Goal: Task Accomplishment & Management: Use online tool/utility

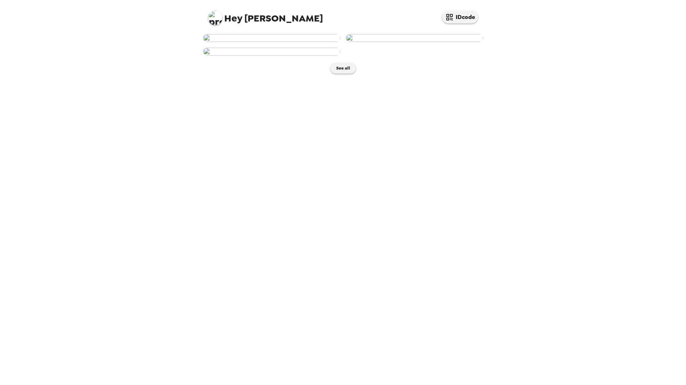
click at [282, 42] on img at bounding box center [271, 38] width 137 height 8
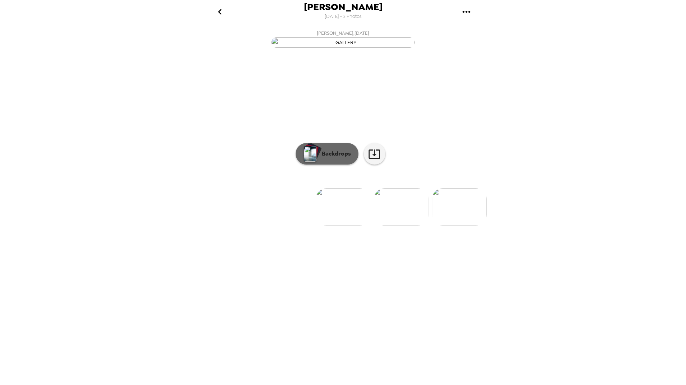
click at [340, 158] on p "Backdrops" at bounding box center [334, 154] width 33 height 9
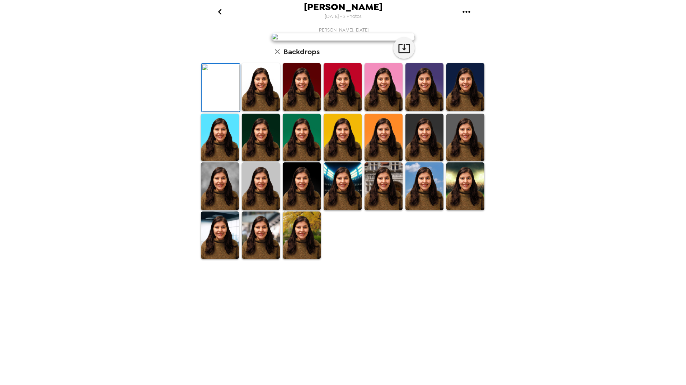
click at [379, 111] on img at bounding box center [383, 87] width 38 height 48
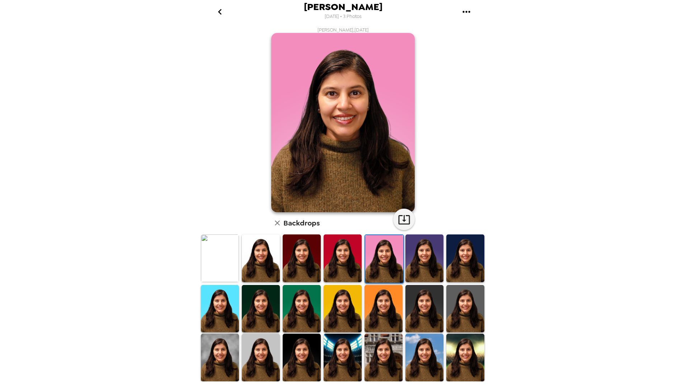
click at [226, 306] on img at bounding box center [220, 309] width 38 height 48
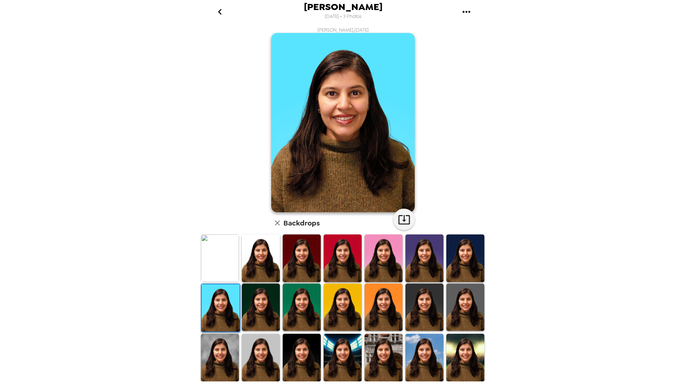
click at [307, 354] on img at bounding box center [302, 358] width 38 height 48
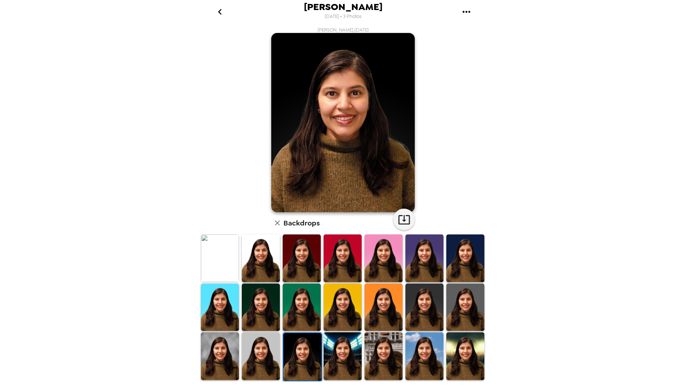
click at [420, 354] on img at bounding box center [424, 356] width 38 height 48
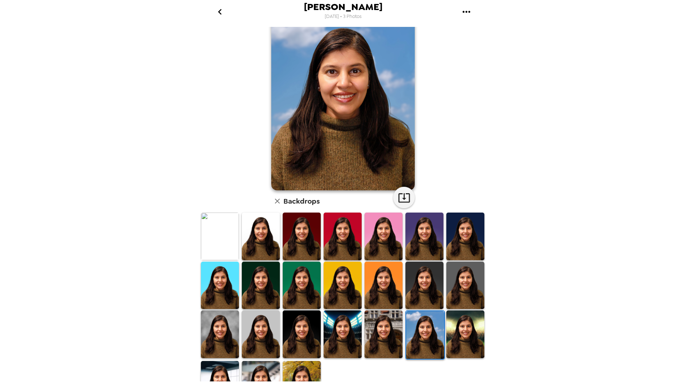
scroll to position [46, 0]
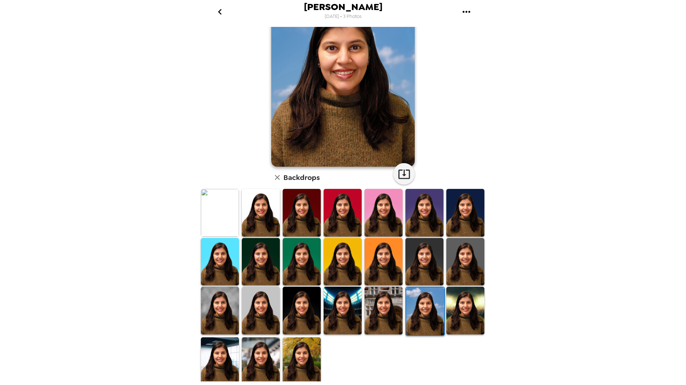
click at [254, 212] on img at bounding box center [261, 213] width 38 height 48
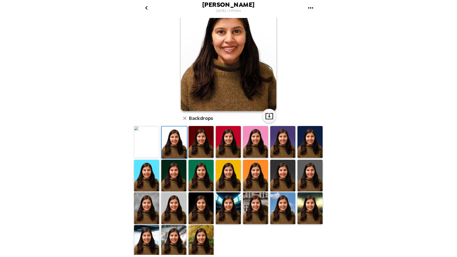
scroll to position [0, 0]
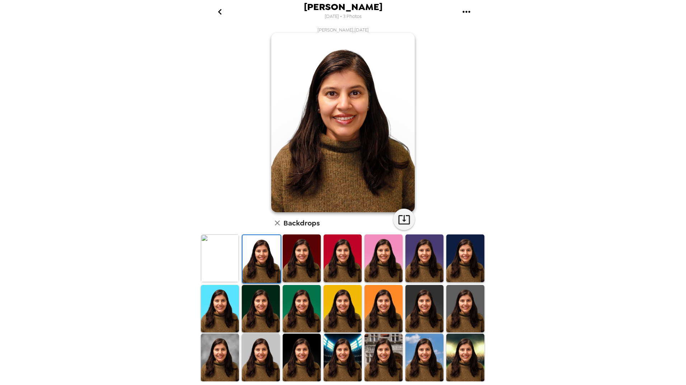
click at [371, 135] on img at bounding box center [342, 122] width 143 height 179
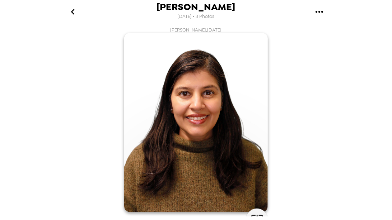
drag, startPoint x: 335, startPoint y: 75, endPoint x: 242, endPoint y: 62, distance: 93.5
click at [242, 62] on img at bounding box center [195, 122] width 143 height 179
